Goal: Transaction & Acquisition: Download file/media

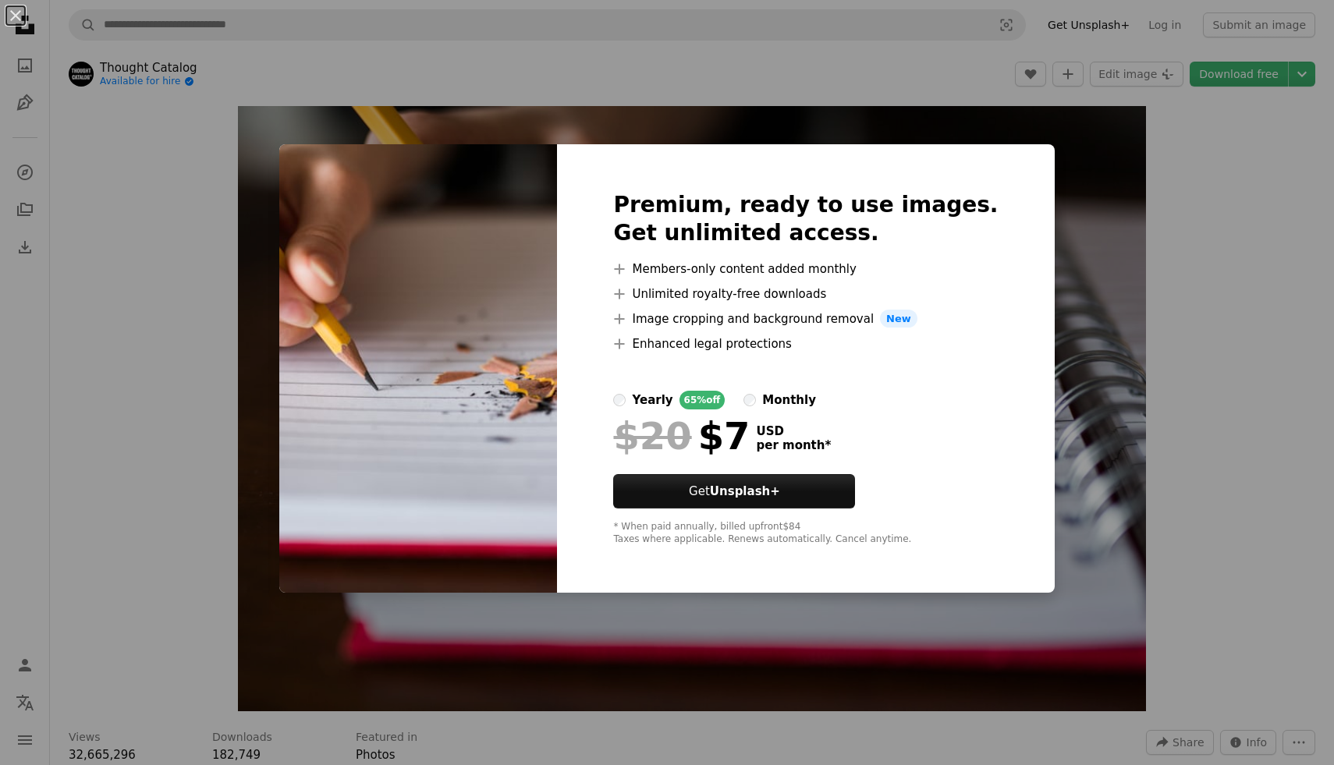
click at [1076, 263] on div "An X shape Premium, ready to use images. Get unlimited access. A plus sign Memb…" at bounding box center [667, 382] width 1334 height 765
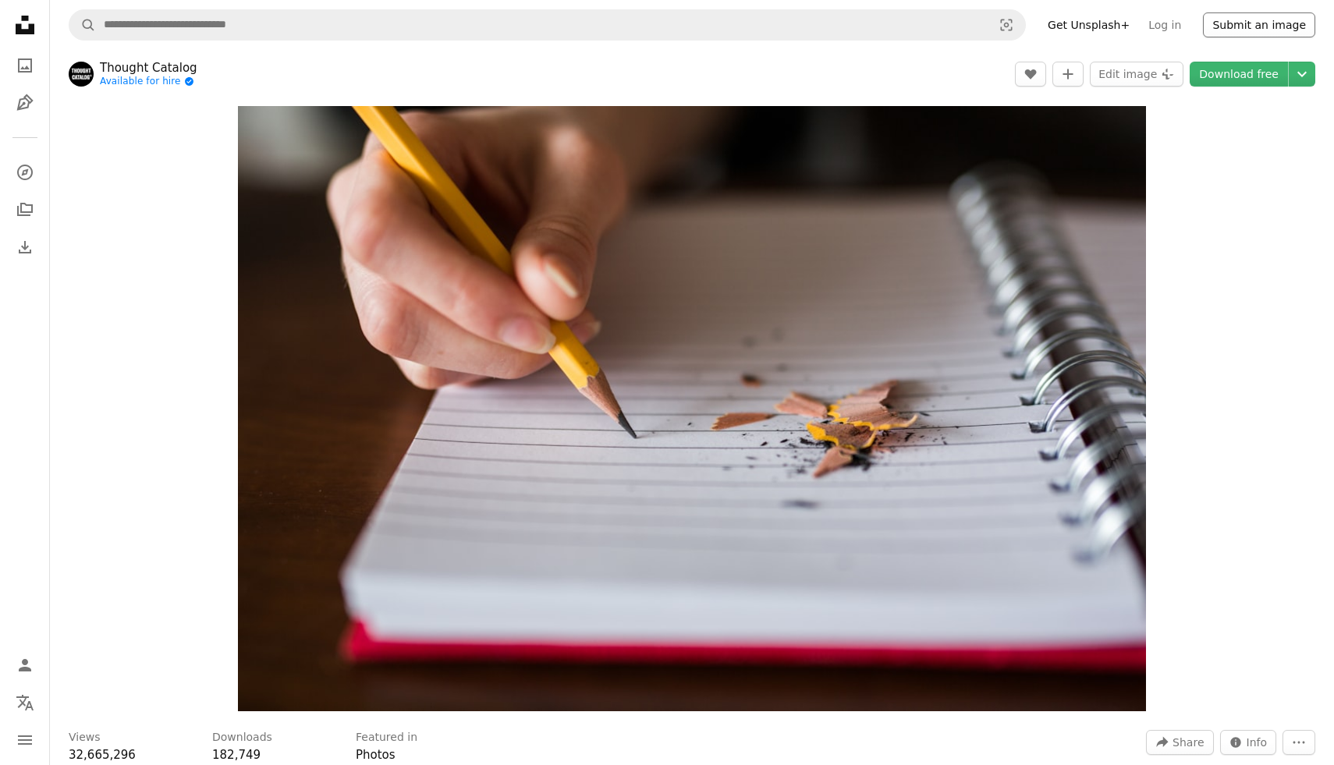
click at [1240, 22] on button "Submit an image" at bounding box center [1259, 24] width 112 height 25
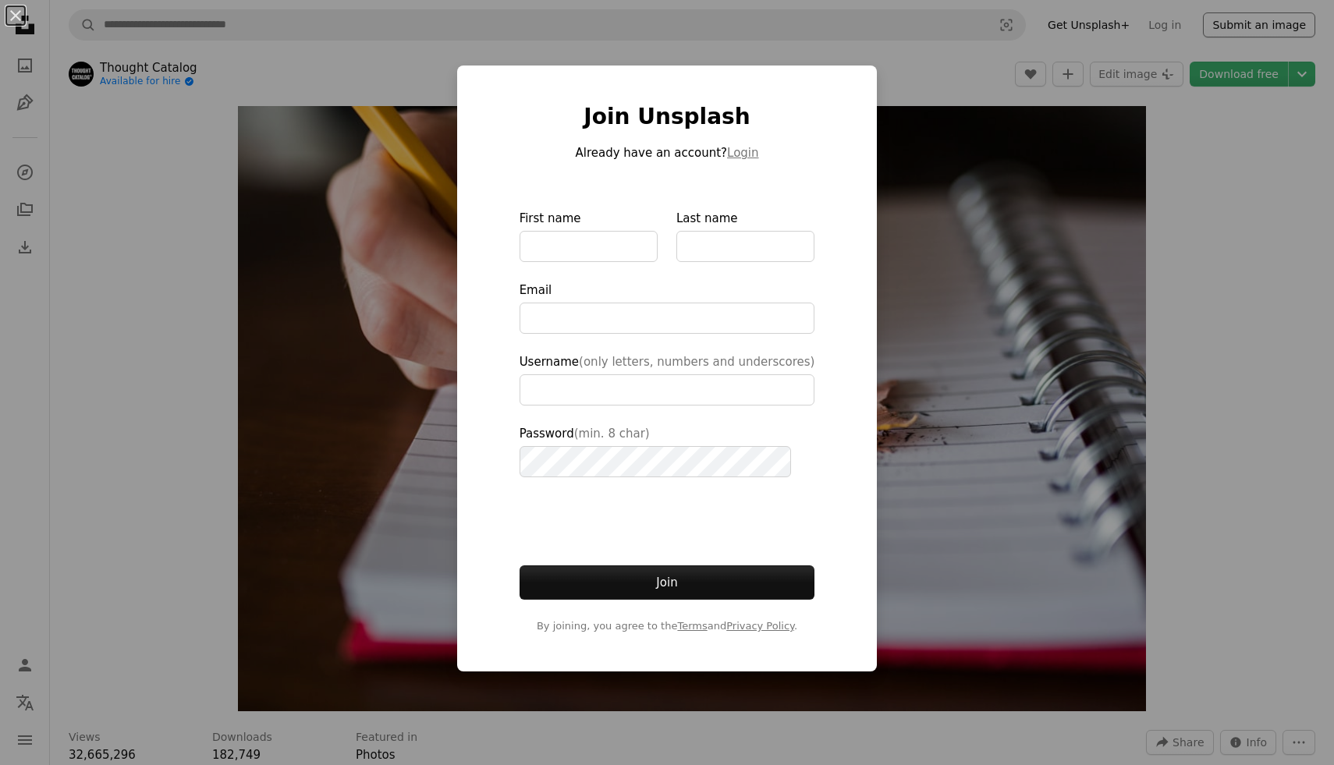
type input "**********"
click at [1004, 328] on div "An X shape Join Unsplash Already have an account? Login First name Last name Em…" at bounding box center [667, 382] width 1334 height 765
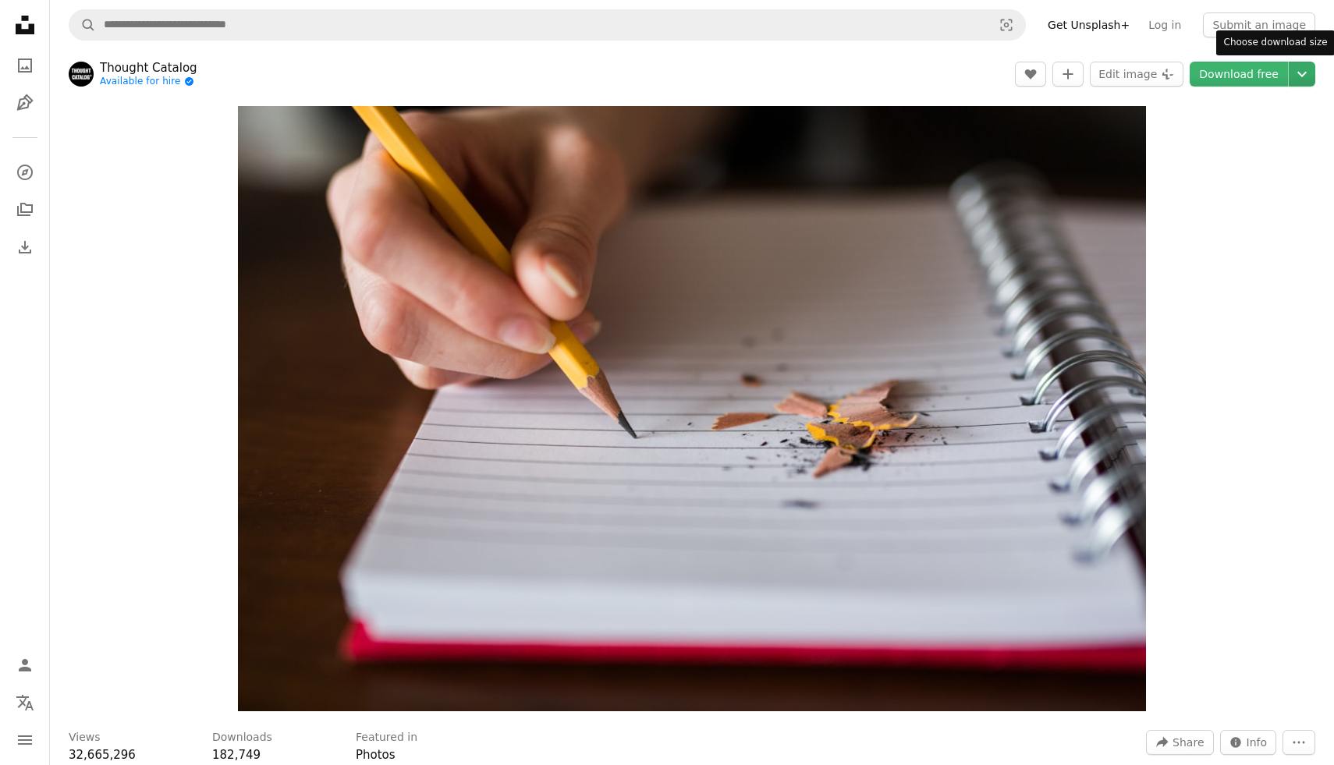
click at [1297, 78] on icon "Chevron down" at bounding box center [1302, 74] width 25 height 19
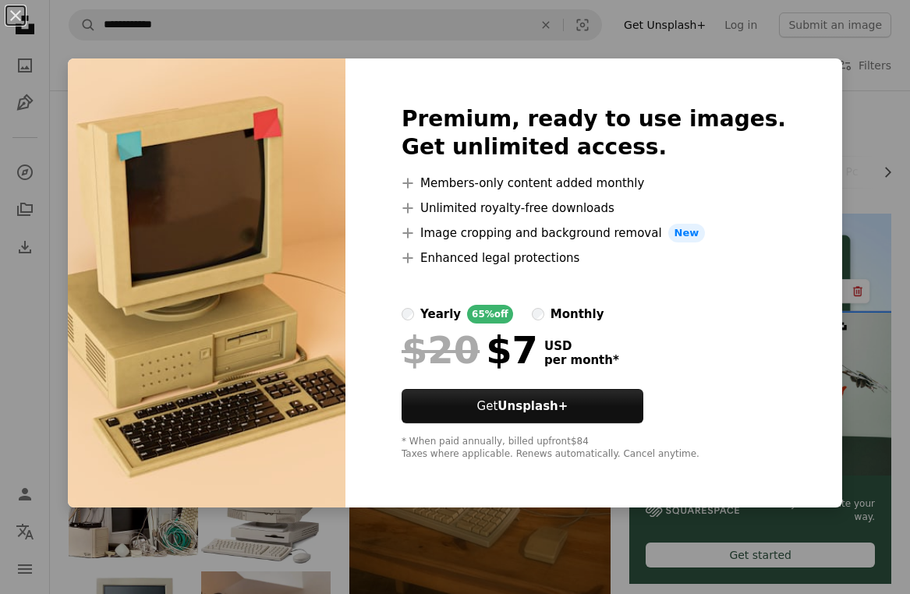
click at [856, 108] on div "An X shape Premium, ready to use images. Get unlimited access. A plus sign Memb…" at bounding box center [455, 297] width 910 height 594
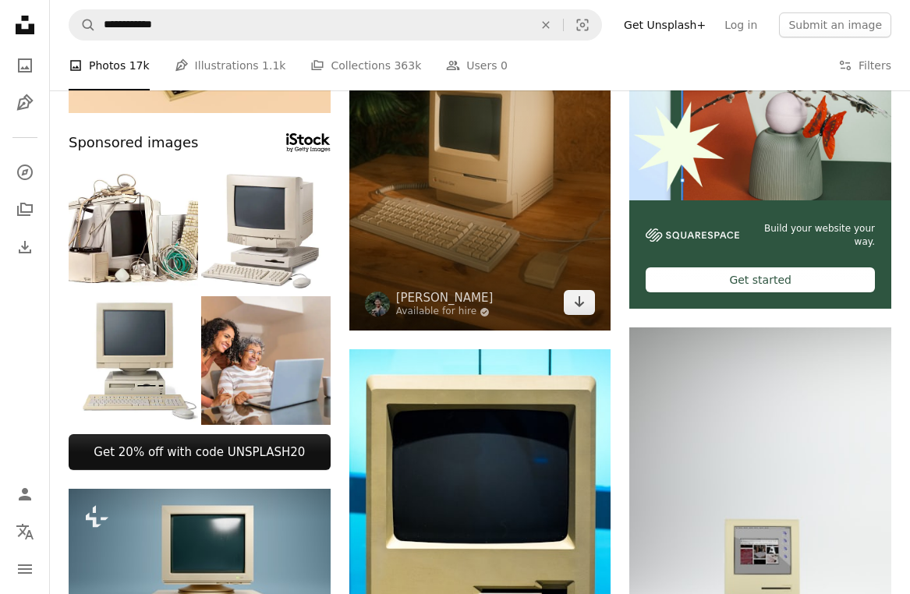
scroll to position [289, 0]
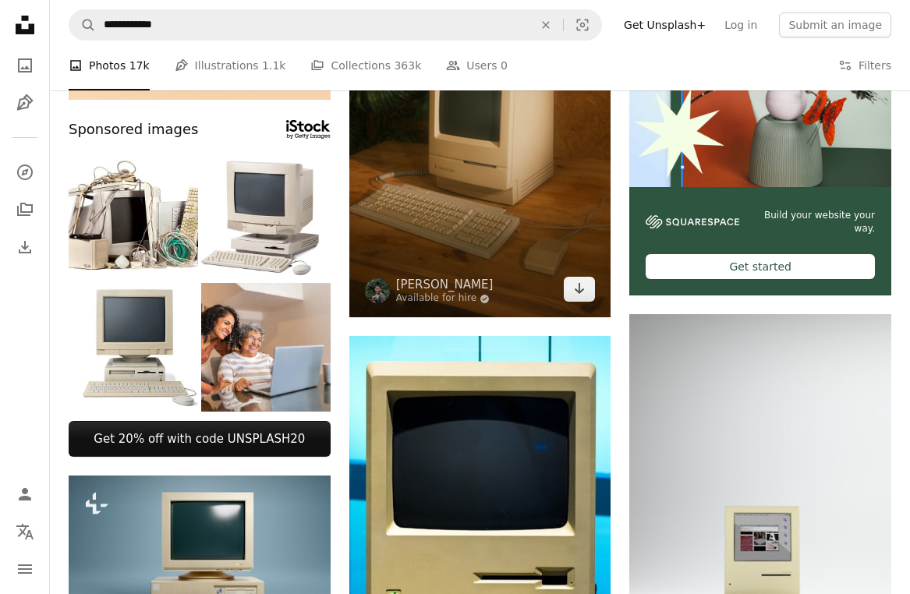
click at [538, 232] on img at bounding box center [481, 121] width 262 height 393
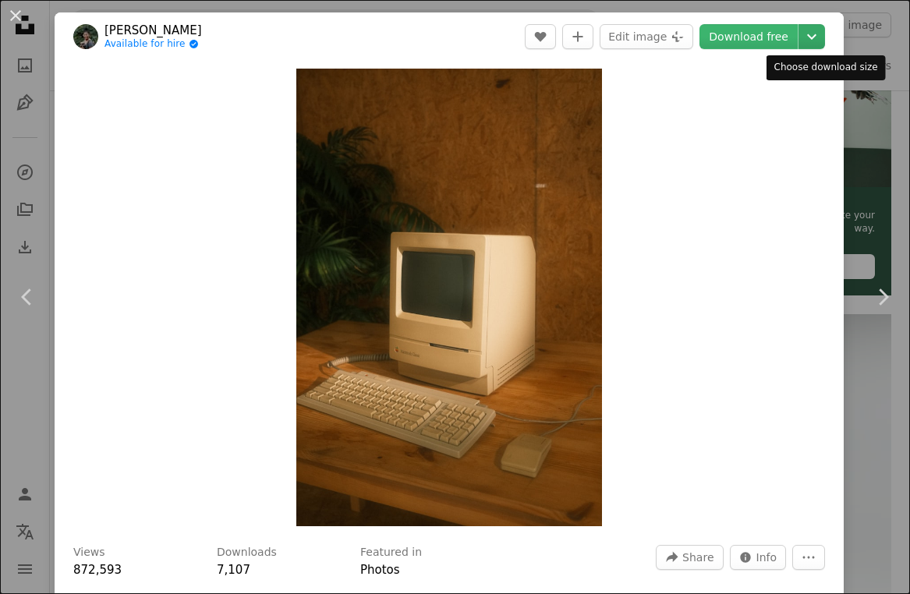
click at [825, 33] on icon "Chevron down" at bounding box center [812, 36] width 25 height 19
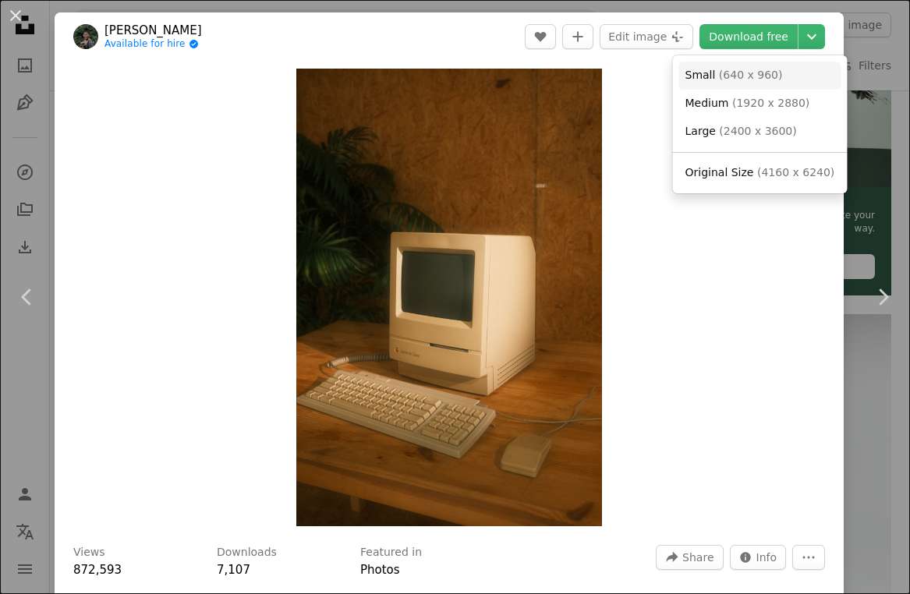
click at [751, 76] on span "( 640 x 960 )" at bounding box center [751, 75] width 64 height 12
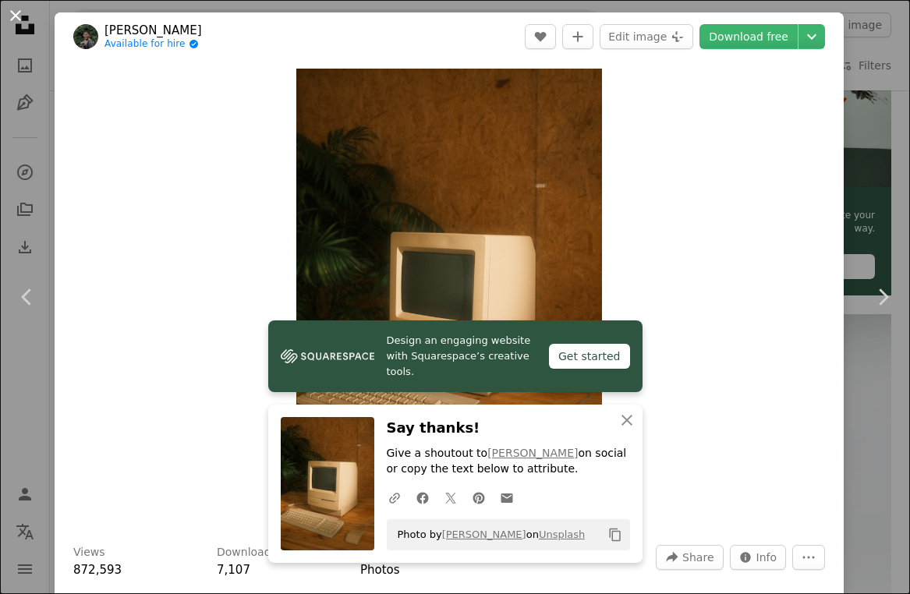
click at [16, 16] on button "An X shape" at bounding box center [15, 15] width 19 height 19
